Goal: Task Accomplishment & Management: Complete application form

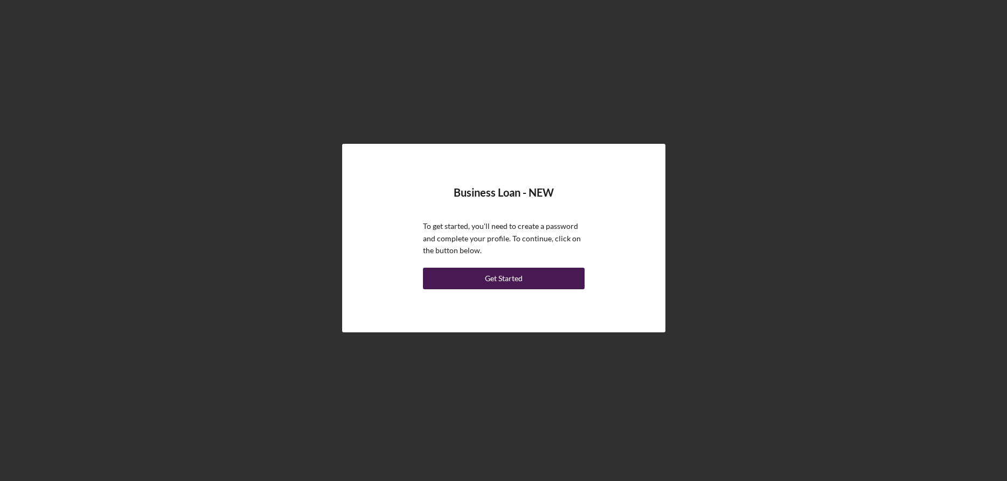
click at [515, 275] on div "Get Started" at bounding box center [504, 279] width 38 height 22
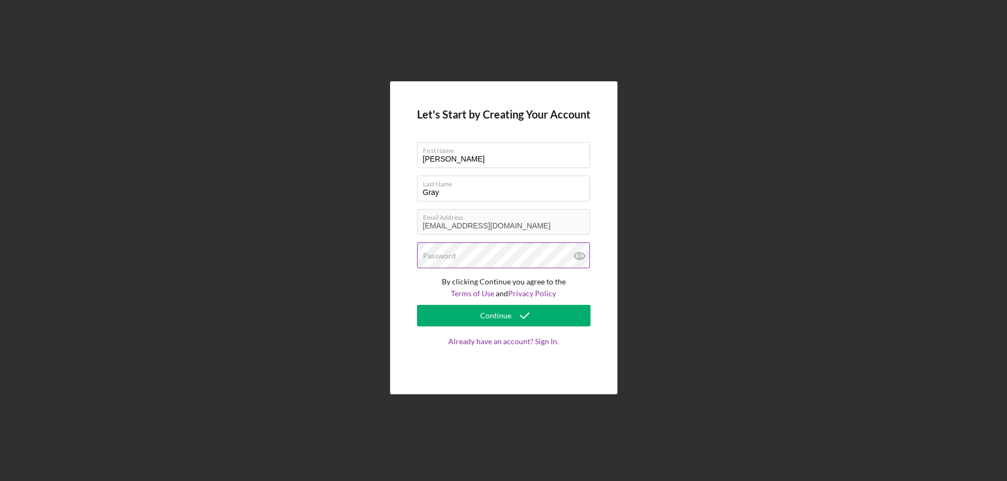
click at [440, 252] on label "Password" at bounding box center [439, 256] width 33 height 9
click at [609, 298] on div "Let's Start by Creating Your Account First Name [PERSON_NAME] Name Gray Email A…" at bounding box center [503, 237] width 227 height 313
click at [505, 317] on div "Continue" at bounding box center [495, 316] width 31 height 22
